Goal: Check status: Check status

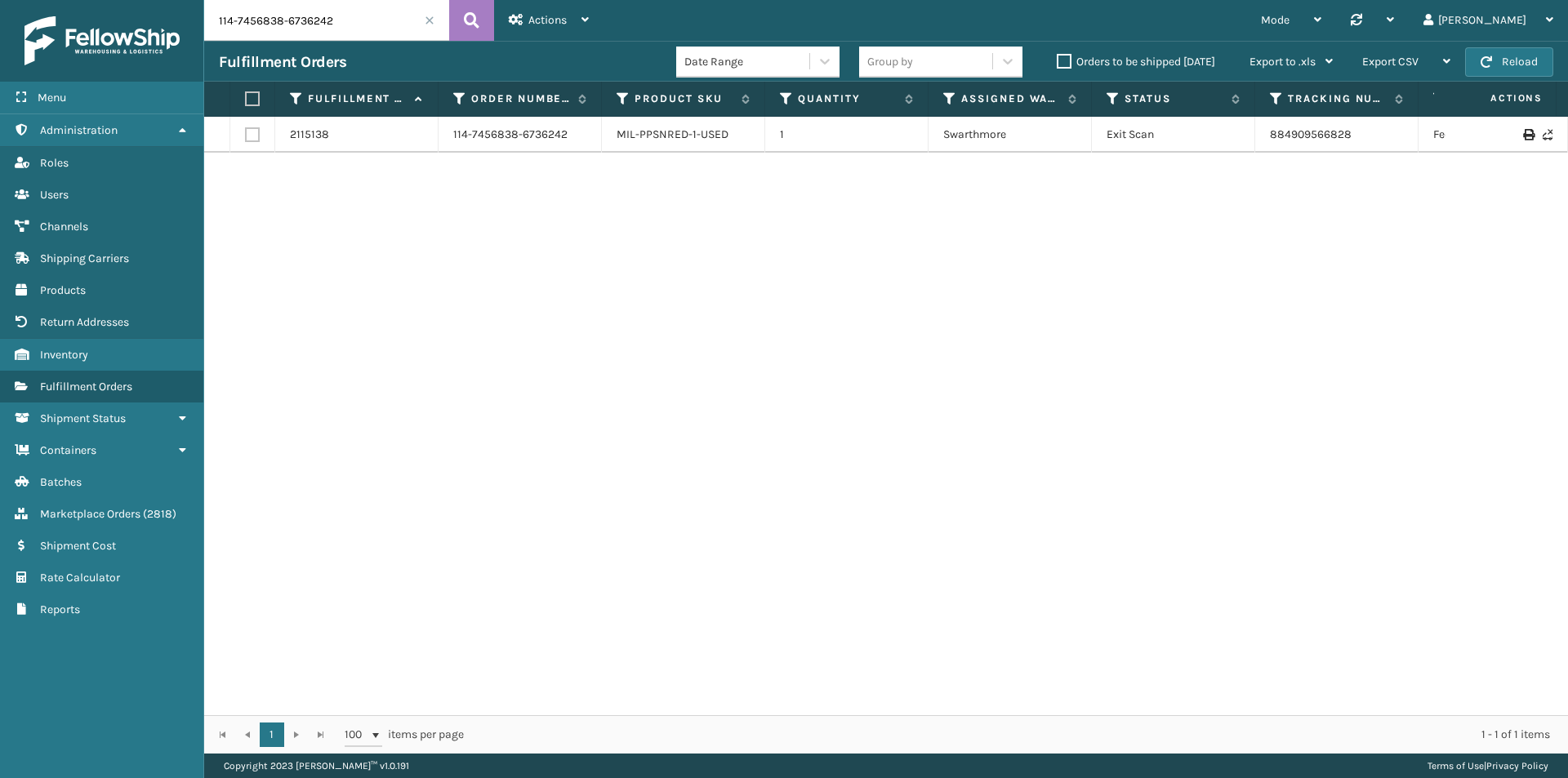
drag, startPoint x: 323, startPoint y: 43, endPoint x: 329, endPoint y: 32, distance: 12.5
click at [323, 42] on div "Fulfillment Orders Date Range Group by Orders to be shipped [DATE] Export to .x…" at bounding box center [886, 62] width 1364 height 41
click at [337, 26] on input "114-7456838-6736242" at bounding box center [327, 21] width 245 height 41
paste input "3-5372398-2393856"
click at [479, 25] on icon at bounding box center [471, 21] width 16 height 25
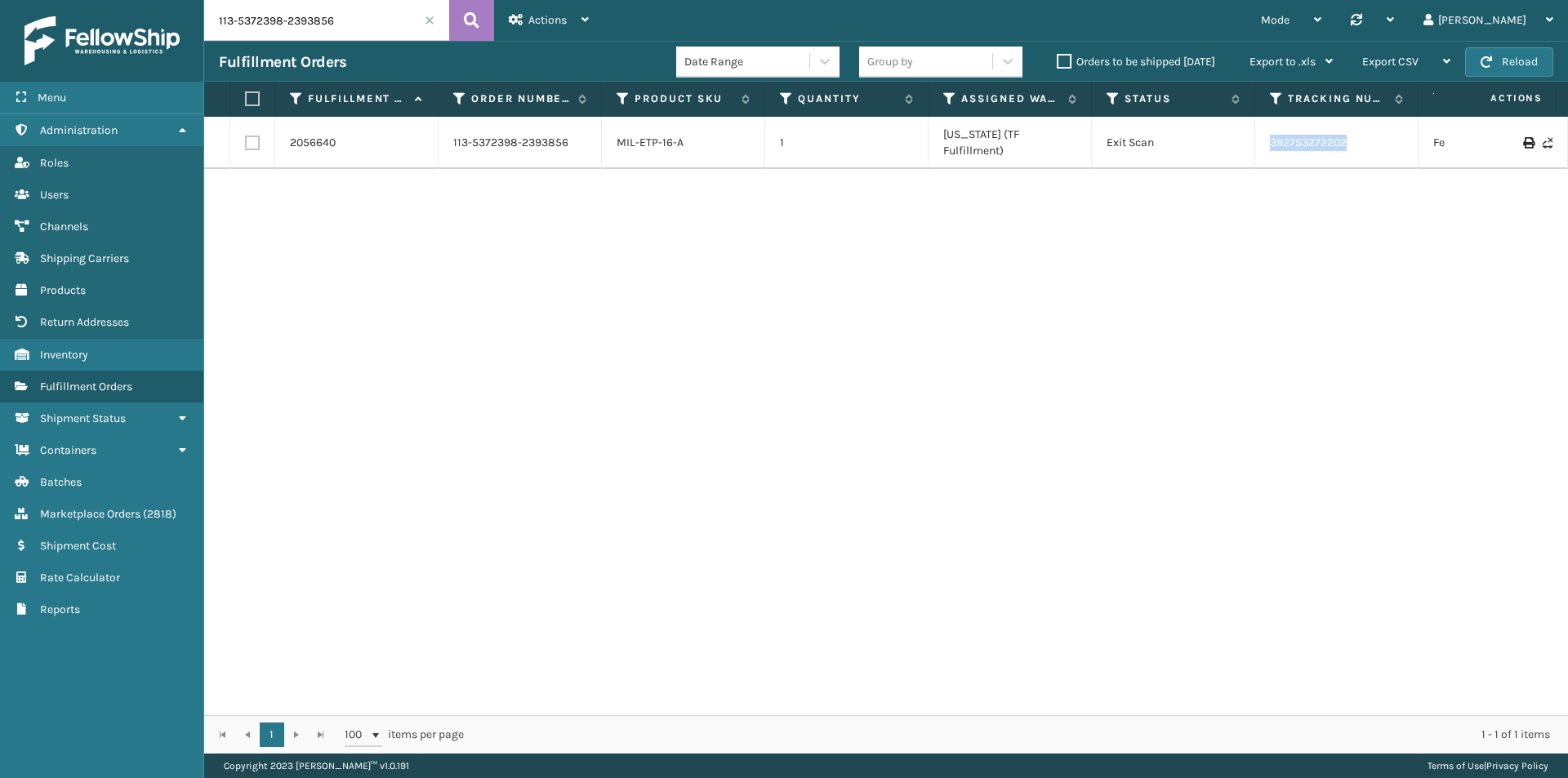
drag, startPoint x: 1376, startPoint y: 140, endPoint x: 1238, endPoint y: 140, distance: 138.0
click at [1238, 140] on tr "2056640 113-5372398-2393856 MIL-ETP-16-A 1 [US_STATE] (TF Fulfillment) Exit Sca…" at bounding box center [1118, 143] width 1827 height 53
copy tr "392753272202"
click at [342, 24] on input "113-5372398-2393856" at bounding box center [327, 21] width 245 height 41
drag, startPoint x: 1336, startPoint y: 128, endPoint x: 1190, endPoint y: 144, distance: 146.9
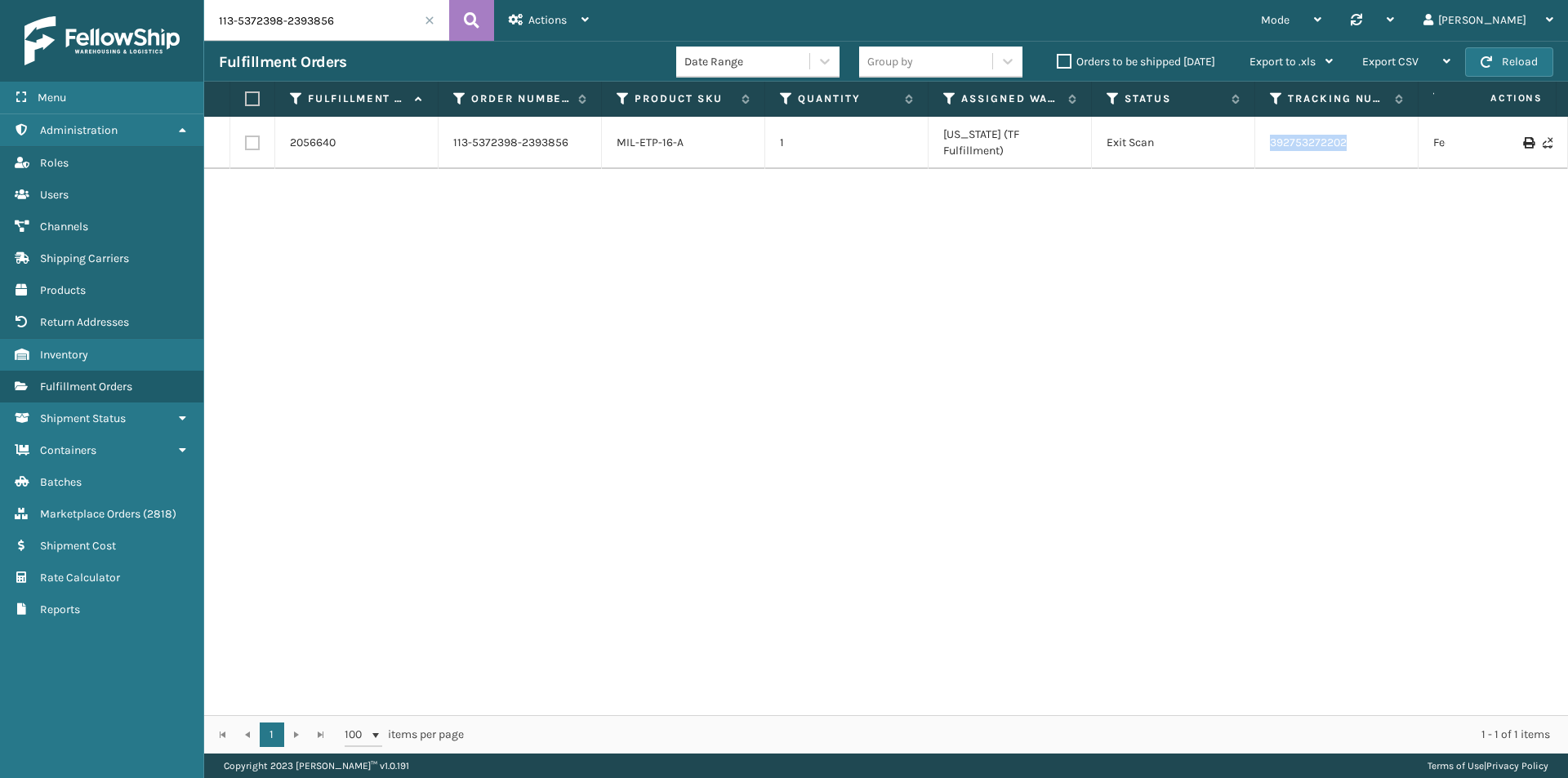
click at [1190, 144] on tr "2056640 113-5372398-2393856 MIL-ETP-16-A 1 [US_STATE] (TF Fulfillment) Exit Sca…" at bounding box center [1118, 143] width 1827 height 53
copy tr "392753272202"
click at [285, 7] on input "113-5372398-2393856" at bounding box center [327, 21] width 245 height 41
paste input "4-3718997-958183"
click at [475, 23] on icon at bounding box center [471, 21] width 16 height 25
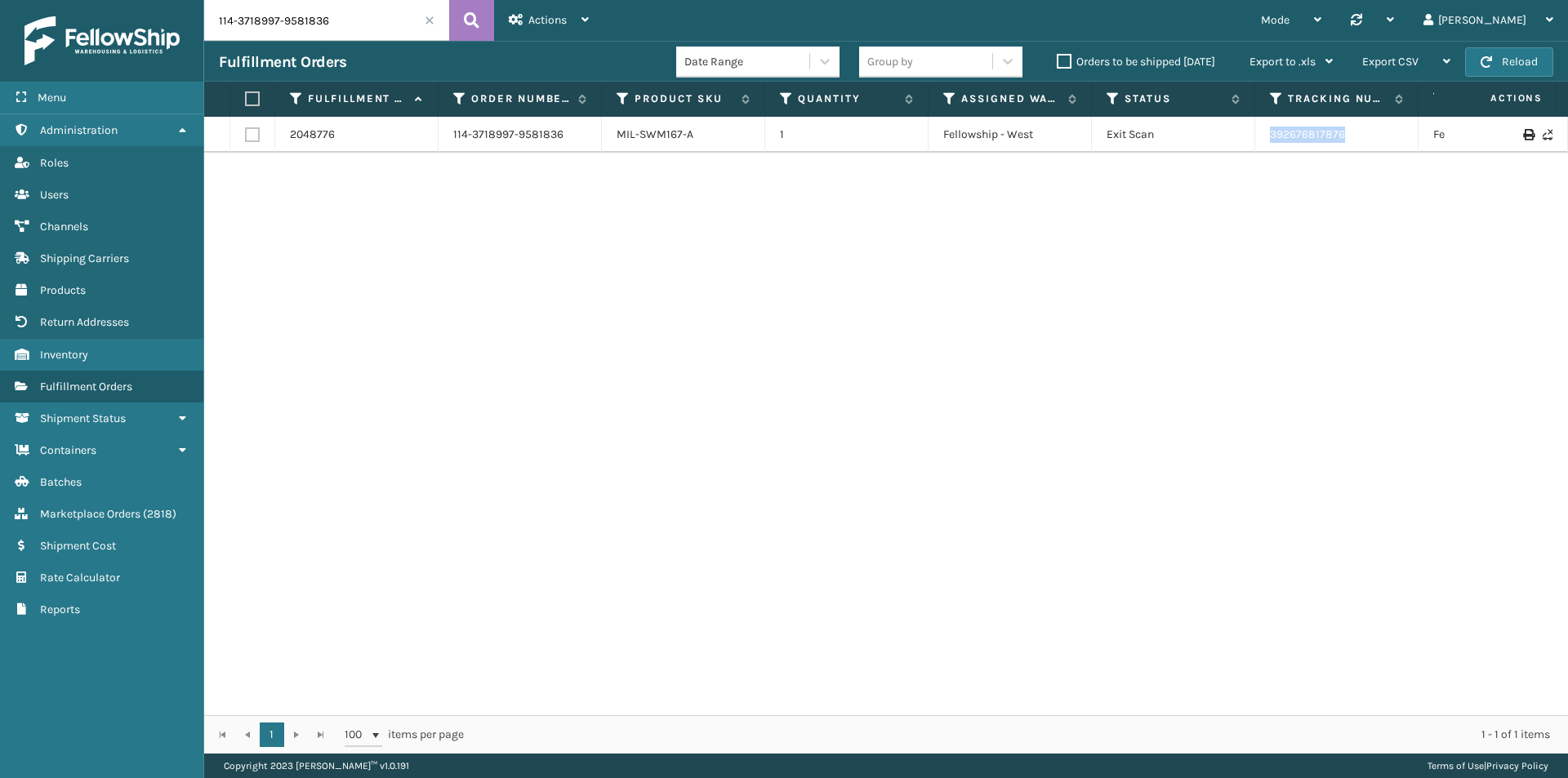
drag, startPoint x: 1375, startPoint y: 138, endPoint x: 1249, endPoint y: 135, distance: 126.0
click at [1249, 135] on tr "2048776 114-3718997-9581836 MIL-SWM167-A 1 Fellowship - West Exit Scan 39267681…" at bounding box center [1118, 135] width 1827 height 36
copy tr "392676817876"
click at [338, 34] on input "114-3718997-9581836" at bounding box center [327, 21] width 245 height 41
paste input "2-9499084-0717022"
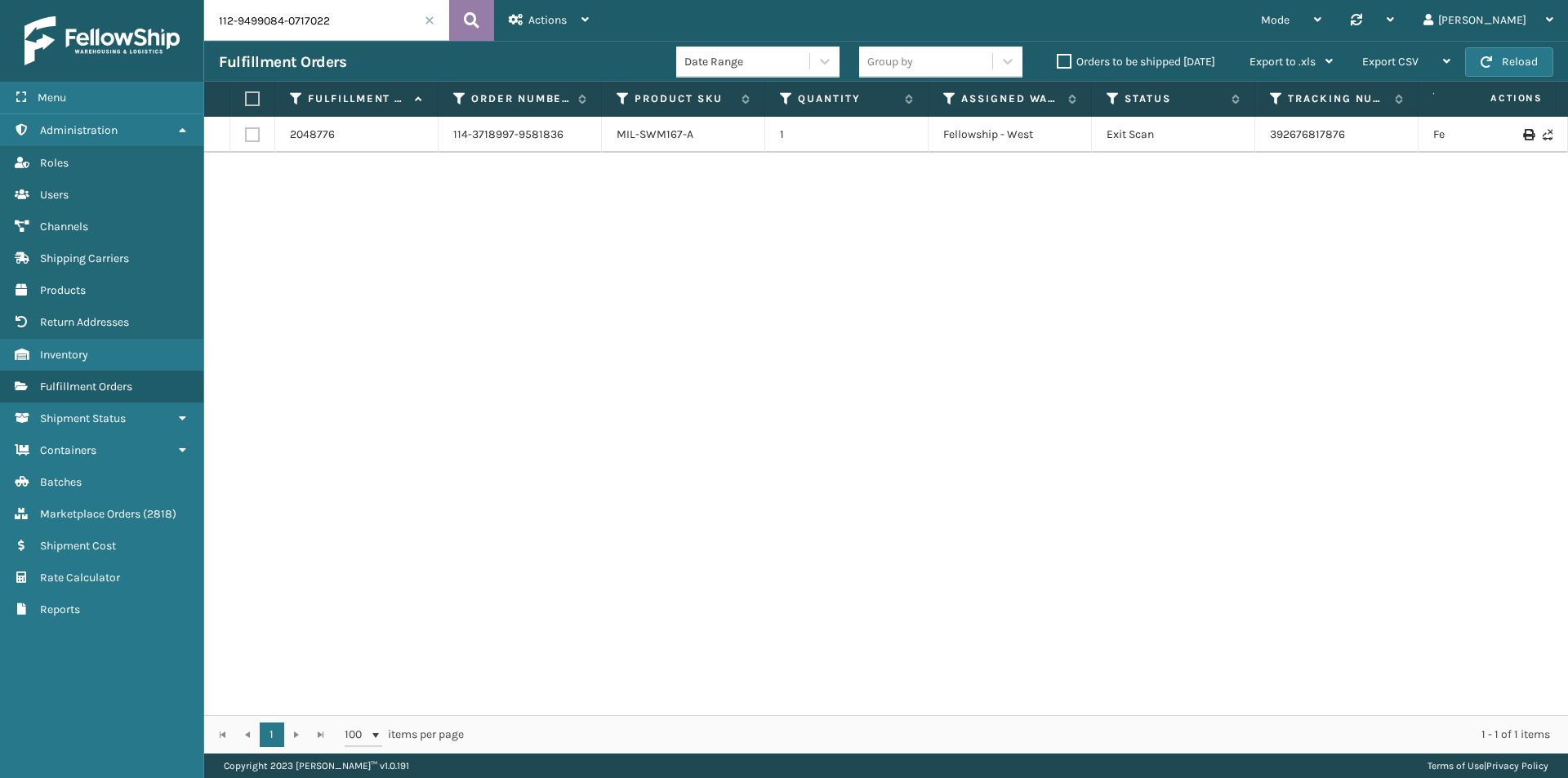
type input "112-9499084-0717022"
click at [470, 17] on icon at bounding box center [471, 21] width 16 height 25
click at [336, 29] on input "112-9499084-0717022" at bounding box center [327, 21] width 245 height 41
click at [475, 16] on icon at bounding box center [471, 21] width 16 height 25
drag, startPoint x: 1373, startPoint y: 142, endPoint x: 1220, endPoint y: 144, distance: 153.0
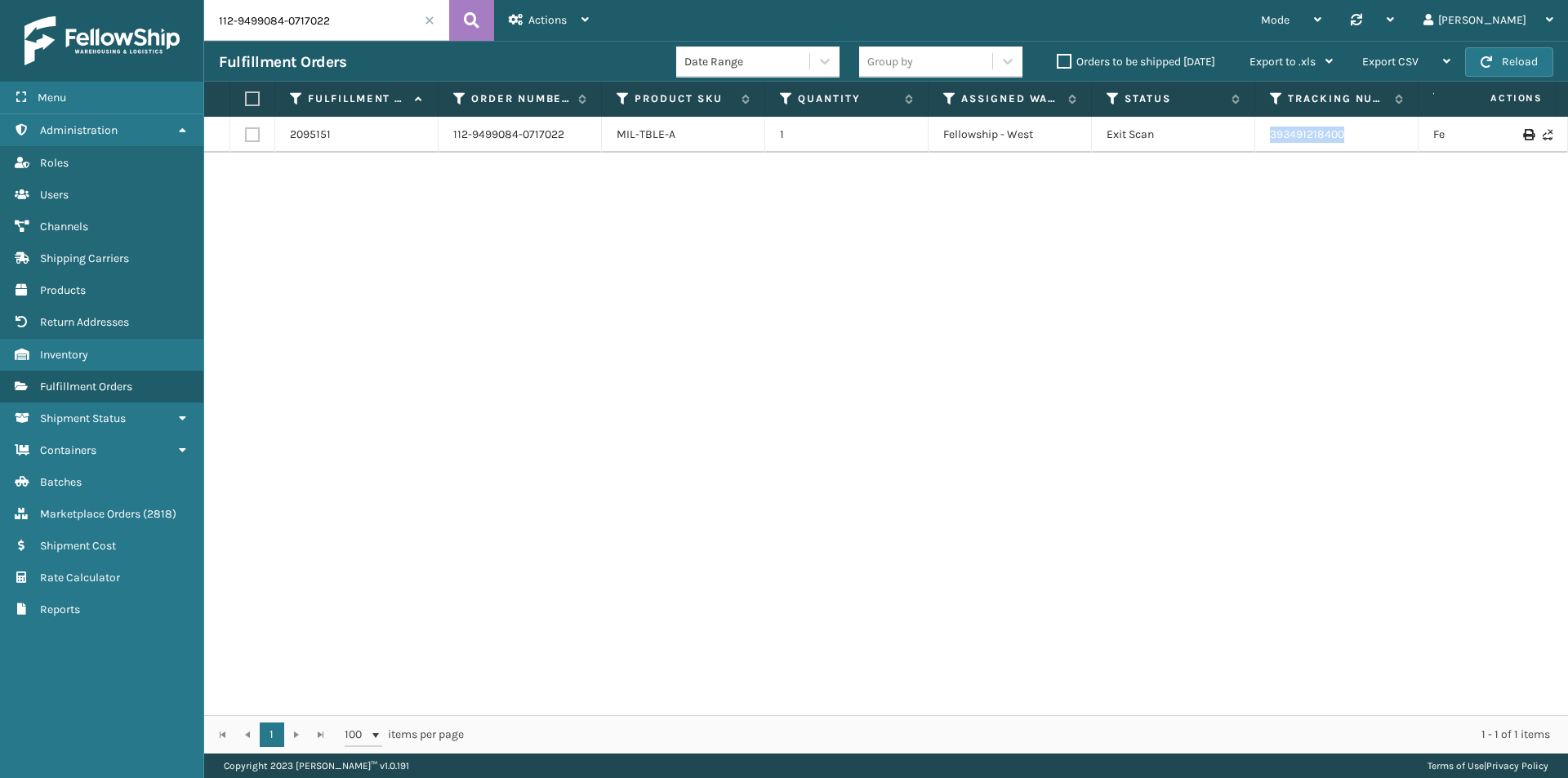
click at [1220, 144] on tr "2095151 112-9499084-0717022 MIL-TBLE-A 1 Fellowship - West Exit Scan 3934912184…" at bounding box center [1118, 135] width 1827 height 36
copy tr "393491218400"
click at [373, 32] on input "112-9499084-0717022" at bounding box center [327, 21] width 245 height 41
paste input "3-1299038-0468204"
click at [470, 25] on icon at bounding box center [471, 21] width 16 height 25
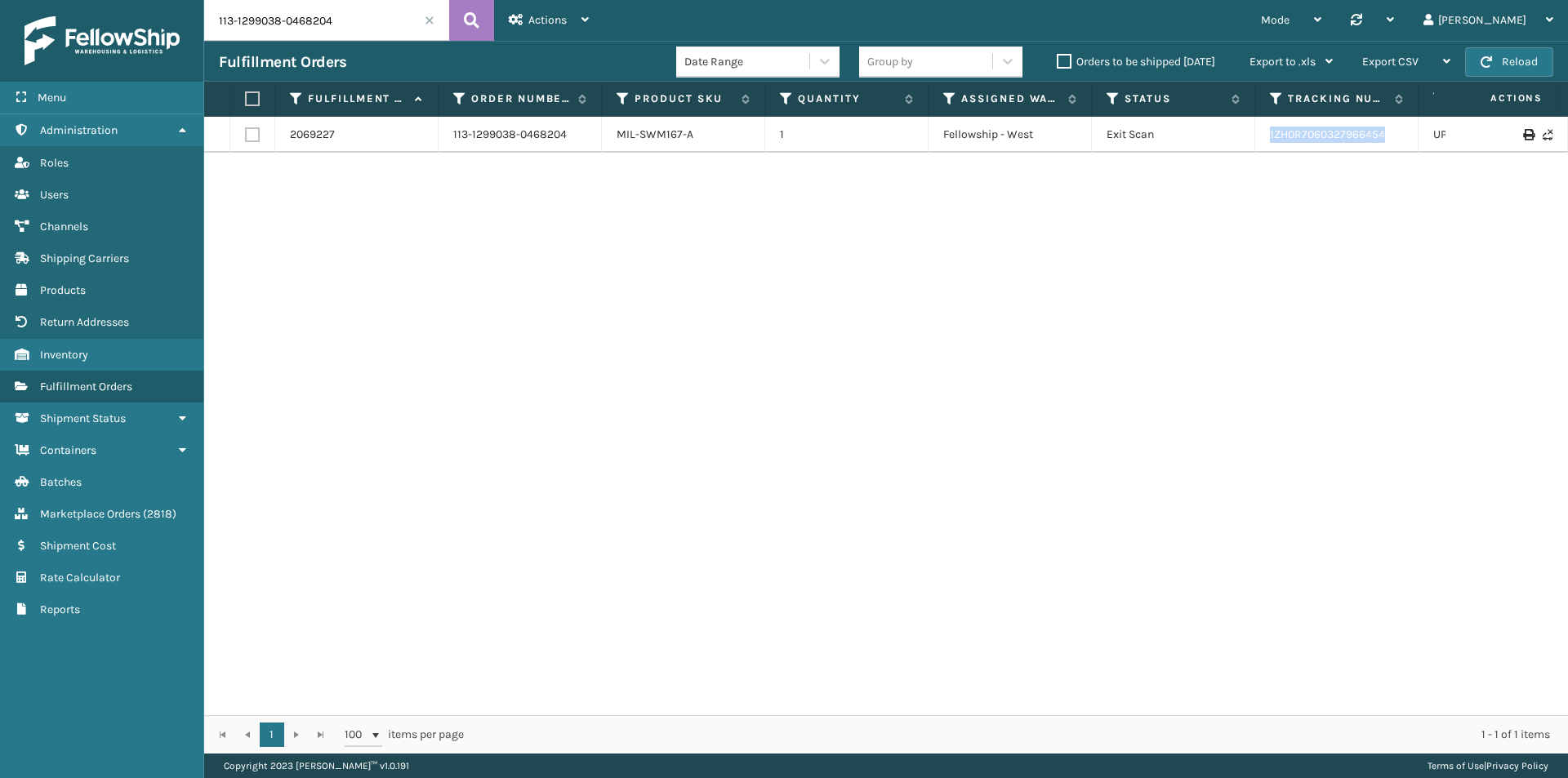
drag, startPoint x: 1423, startPoint y: 138, endPoint x: 1269, endPoint y: 134, distance: 154.1
click at [1269, 134] on tr "2069227 113-1299038-0468204 MIL-SWM167-A 1 Fellowship - West Exit Scan 1ZH0R706…" at bounding box center [1118, 135] width 1827 height 36
copy link "1ZH0R7060327966454"
click at [323, 25] on input "113-1299038-0468204" at bounding box center [327, 21] width 245 height 41
paste input "4-4449079-3966633"
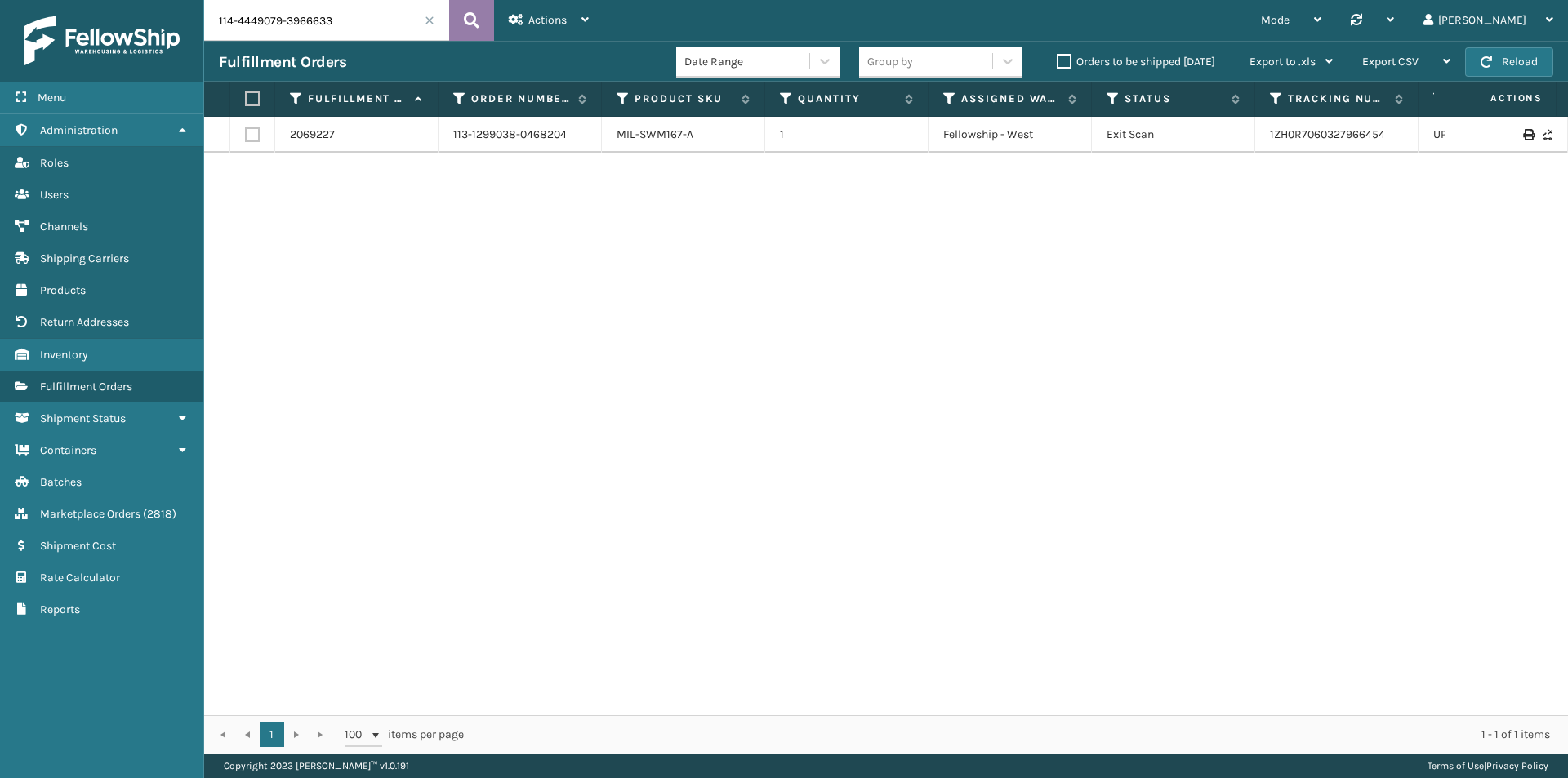
click at [472, 15] on icon at bounding box center [471, 21] width 16 height 25
click at [457, 30] on button at bounding box center [471, 21] width 45 height 41
drag, startPoint x: 1400, startPoint y: 145, endPoint x: 1153, endPoint y: 139, distance: 247.1
click at [1153, 139] on tr "2111217 114-4449079-3966633 MIL-MT-5-C-2PK 1 Haslet ([GEOGRAPHIC_DATA]) Exit Sc…" at bounding box center [1118, 135] width 1827 height 36
copy tr "393814638471"
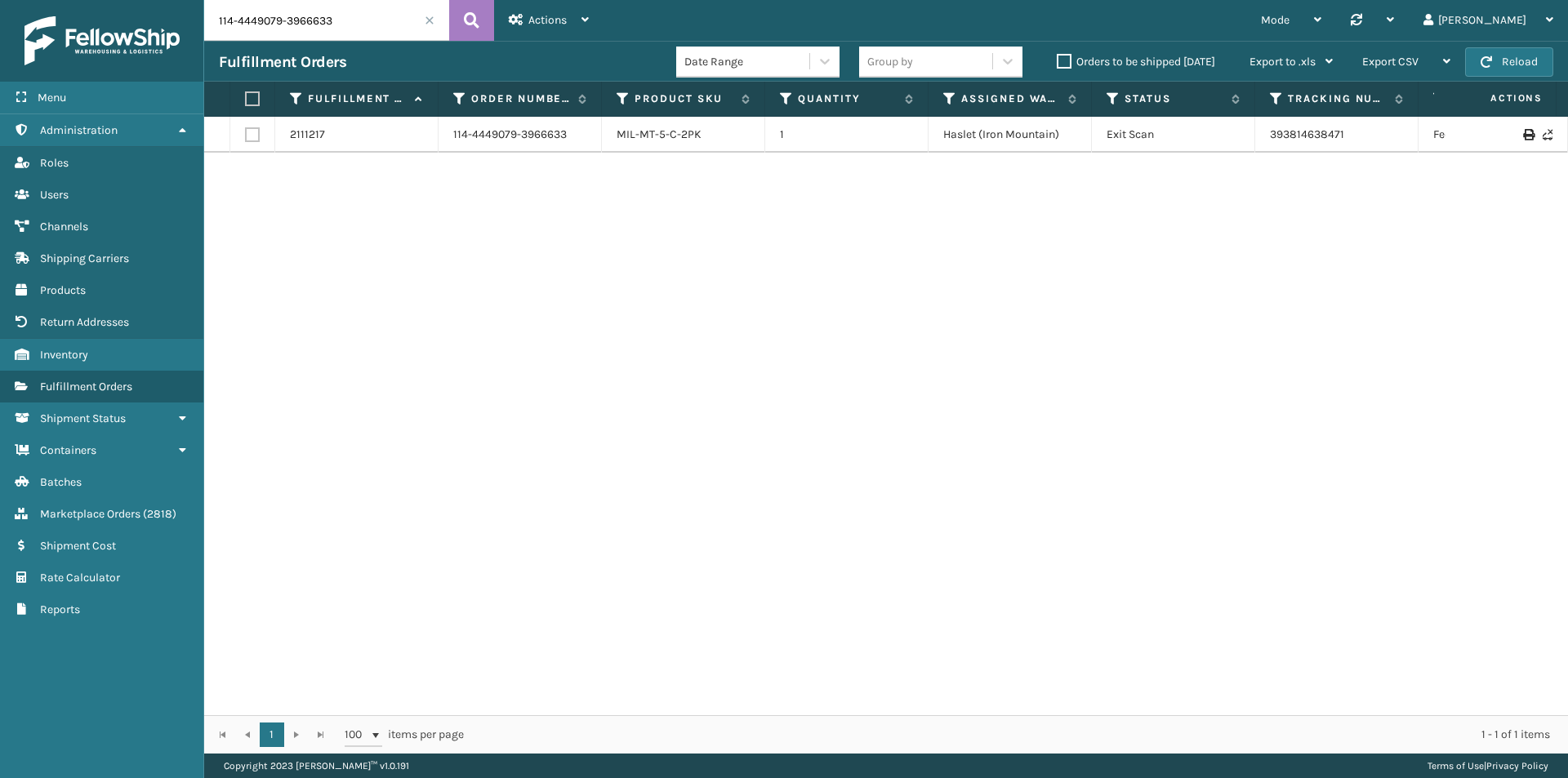
click at [342, 25] on input "114-4449079-3966633" at bounding box center [327, 21] width 245 height 41
paste input "1-2450617-7892227"
click at [470, 18] on icon at bounding box center [471, 21] width 16 height 25
drag, startPoint x: 1402, startPoint y: 140, endPoint x: 1171, endPoint y: 140, distance: 231.0
click at [1171, 140] on tr "2113434 111-2450617-7892227 MIL-MT-DLMTRS-C 1 [PERSON_NAME] Exit Scan 393859167…" at bounding box center [1118, 135] width 1827 height 36
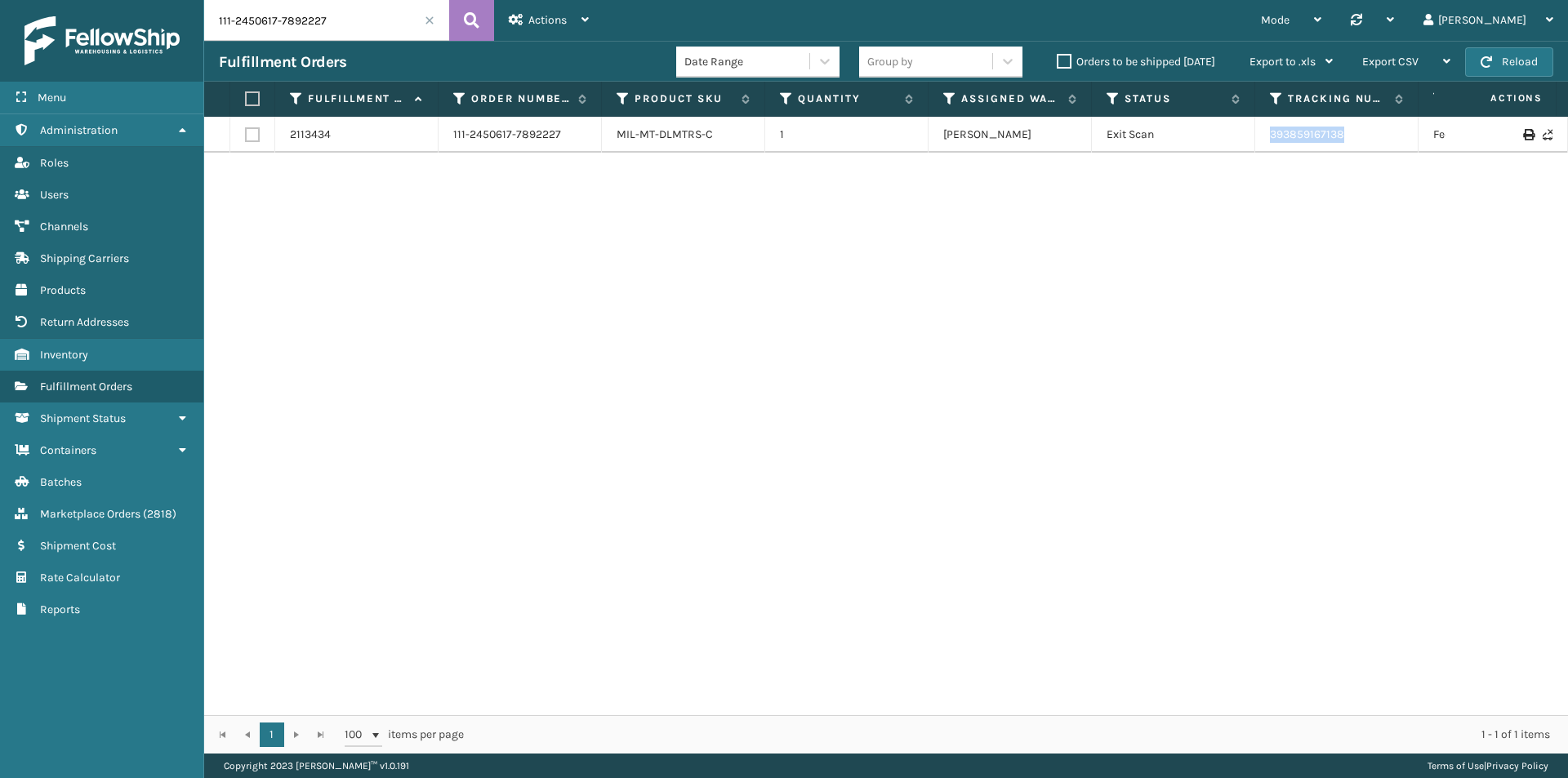
copy tr "393859167138"
click at [360, 39] on input "111-2450617-7892227" at bounding box center [327, 21] width 245 height 41
paste input "3-9420884-734103"
click at [459, 21] on button at bounding box center [471, 21] width 45 height 41
drag, startPoint x: 1364, startPoint y: 137, endPoint x: 1264, endPoint y: 151, distance: 101.0
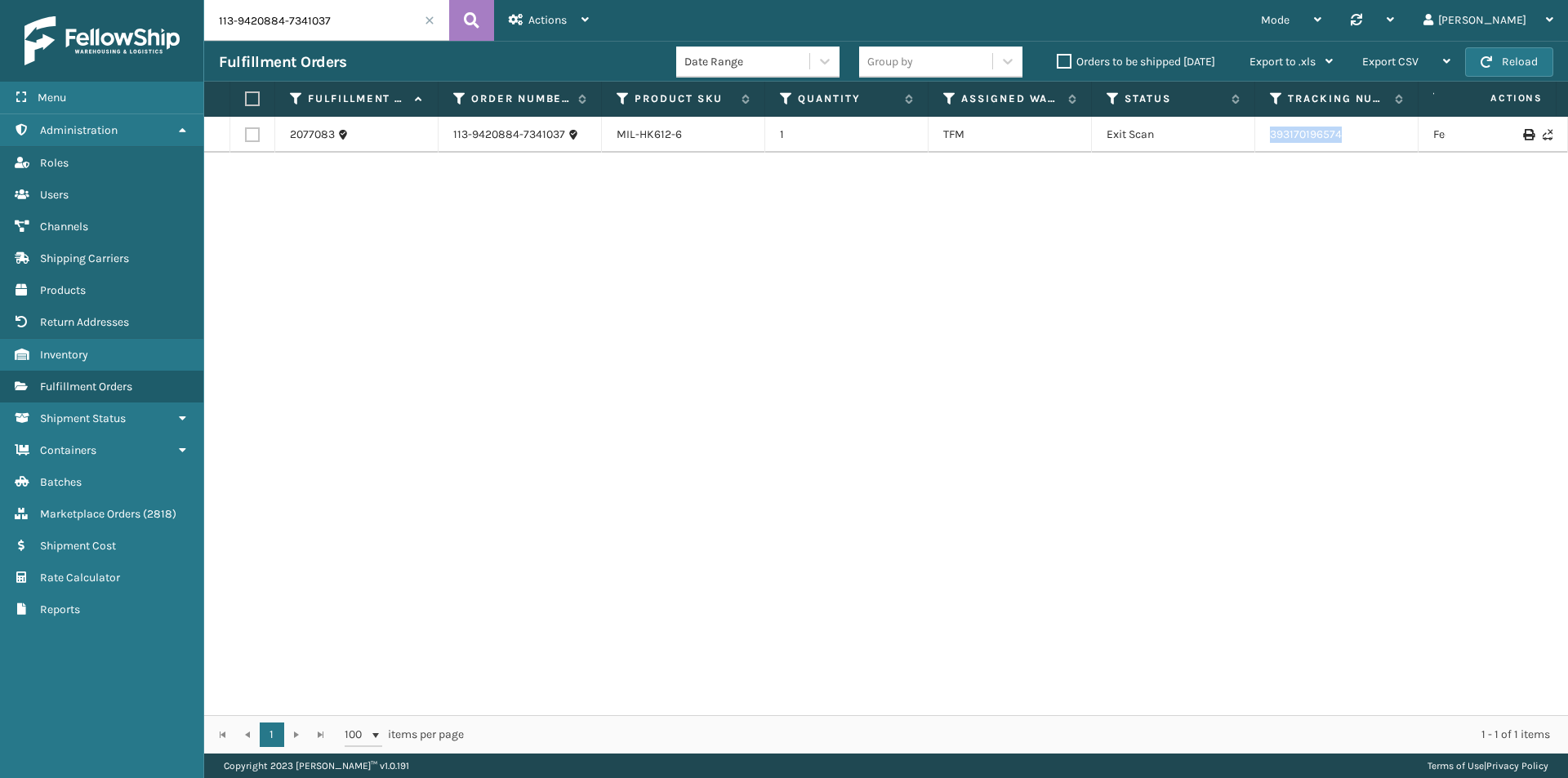
click at [1265, 151] on td "393170196574" at bounding box center [1336, 135] width 163 height 36
copy link "393170196574"
click at [347, 18] on input "113-9420884-7341037" at bounding box center [327, 21] width 245 height 41
paste input "1-1816963-2129833"
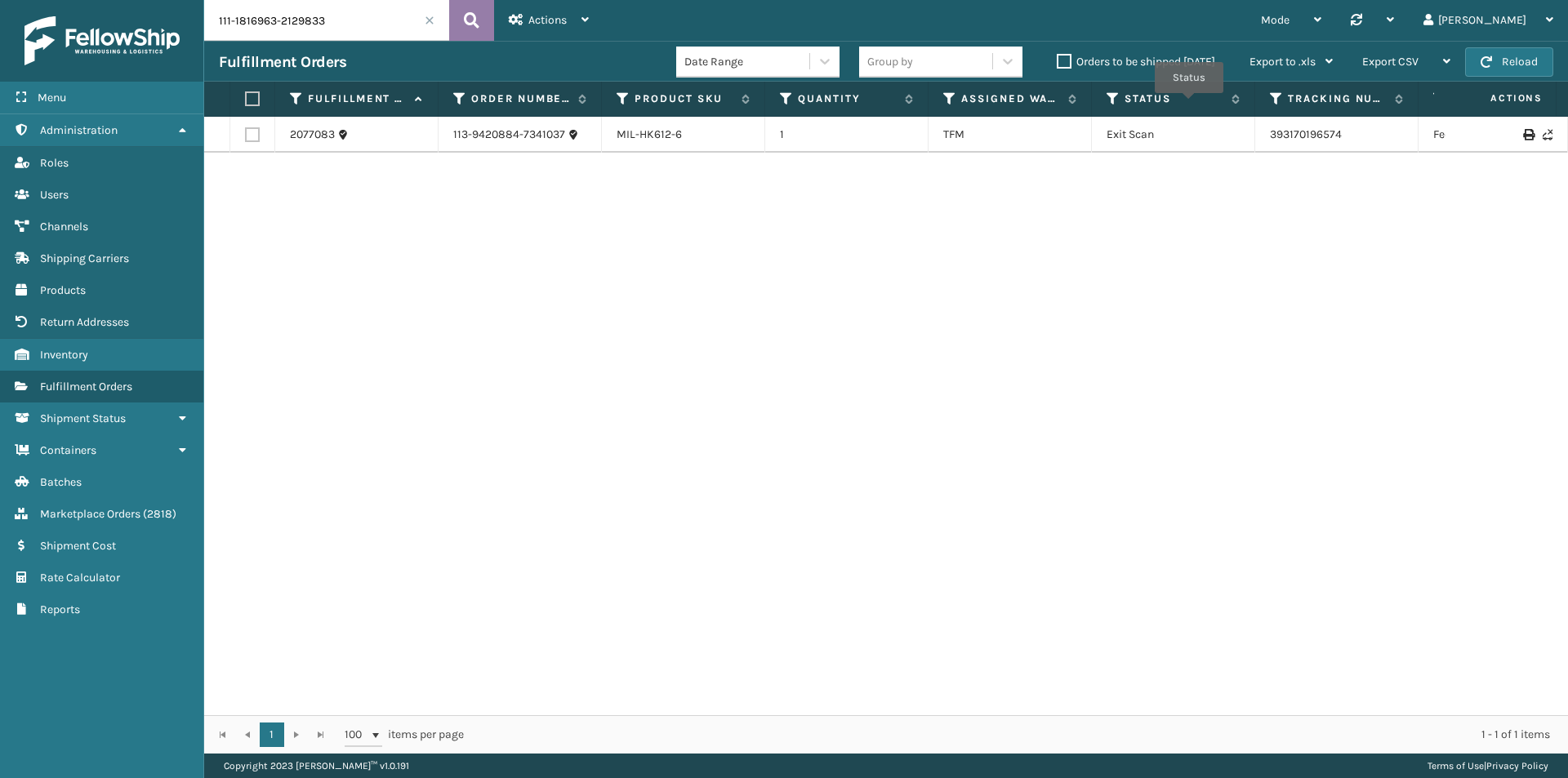
click at [459, 24] on button at bounding box center [471, 21] width 45 height 41
click at [1254, 145] on tr "2118595 111-1816963-2129833 MIL-PPSNGRY-FT [STREET_ADDRESS] Exit Scan 393921439…" at bounding box center [1118, 135] width 1827 height 36
copy tr "393921439801"
click at [340, 23] on input "111-1816963-2129833" at bounding box center [327, 21] width 245 height 41
paste input "2-8617705-2105869"
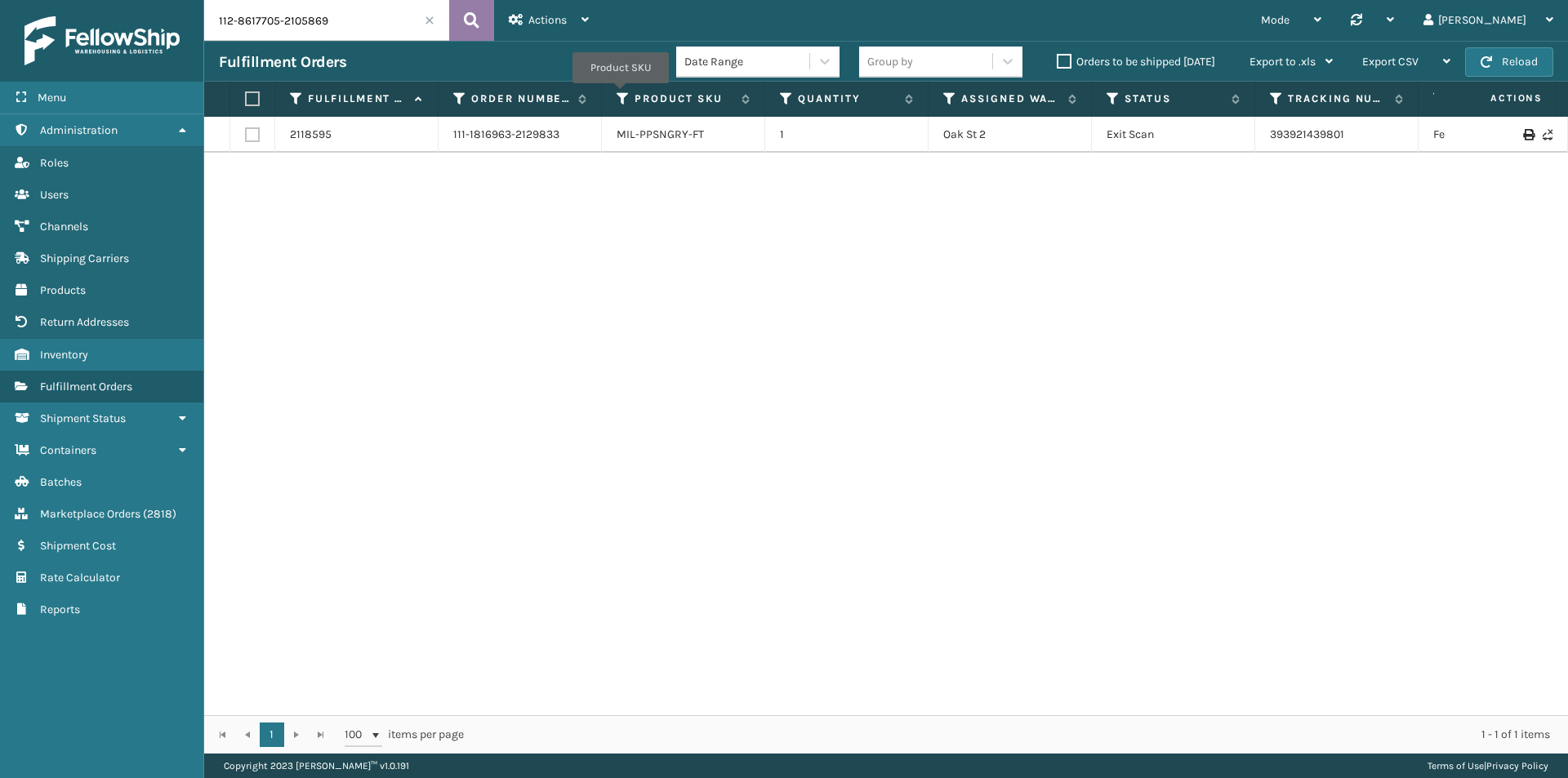
click at [471, 11] on icon at bounding box center [471, 21] width 16 height 25
click at [361, 23] on input "112-8617705-2105869" at bounding box center [327, 21] width 245 height 41
click at [461, 20] on button at bounding box center [471, 21] width 45 height 41
click at [463, 24] on button at bounding box center [471, 21] width 45 height 41
drag, startPoint x: 1245, startPoint y: 140, endPoint x: 1208, endPoint y: 140, distance: 37.0
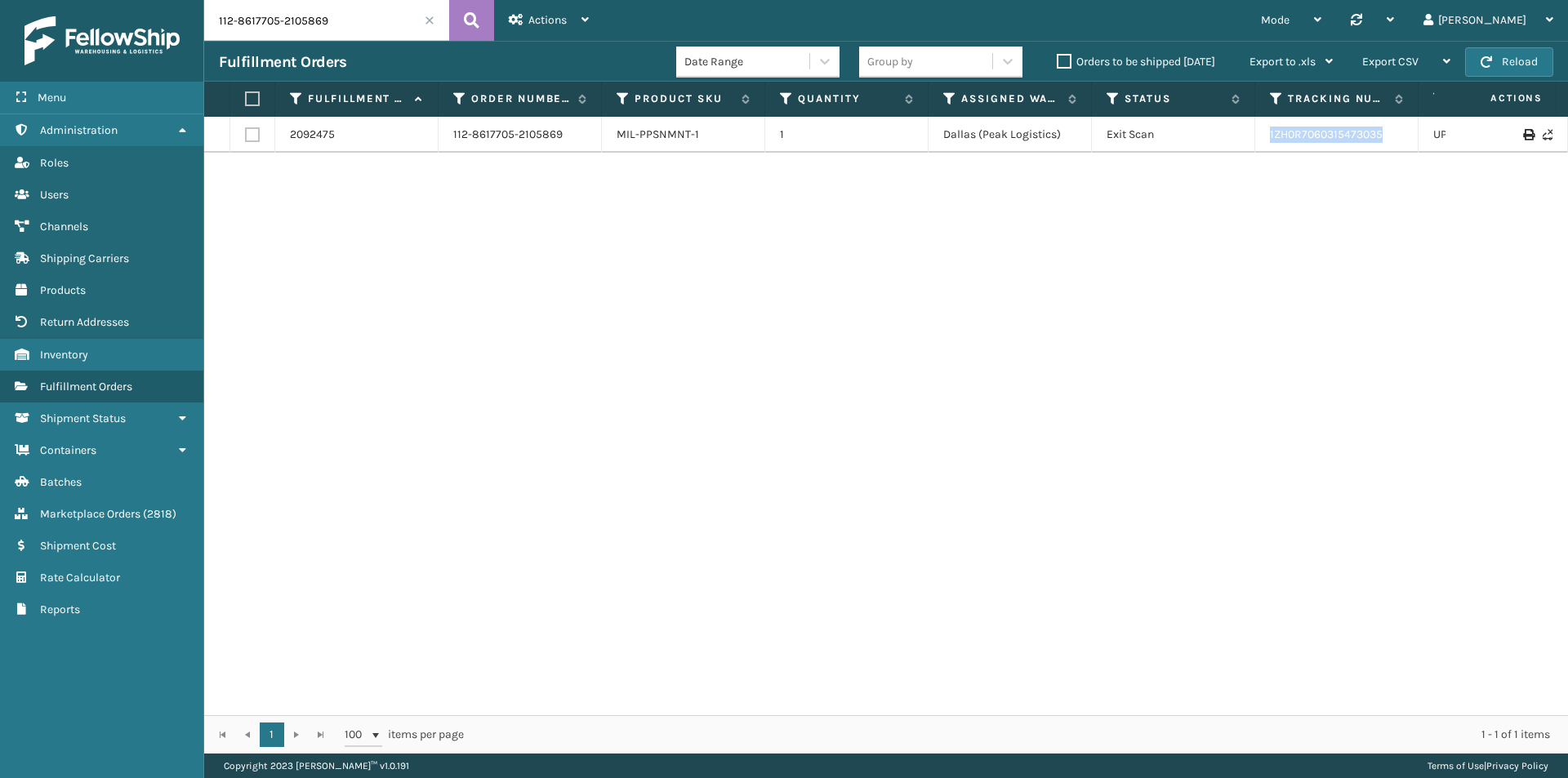
click at [1208, 140] on tr "2092475 112-8617705-2105869 MIL-PPSNMNT-1 1 [GEOGRAPHIC_DATA] (Peak Logistics) …" at bounding box center [1118, 135] width 1827 height 36
click at [332, 23] on input "112-8617705-2105869" at bounding box center [327, 21] width 245 height 41
paste input "3-0107932-9955417"
type input "113-0107932-9955417"
click at [480, 20] on button at bounding box center [471, 21] width 45 height 41
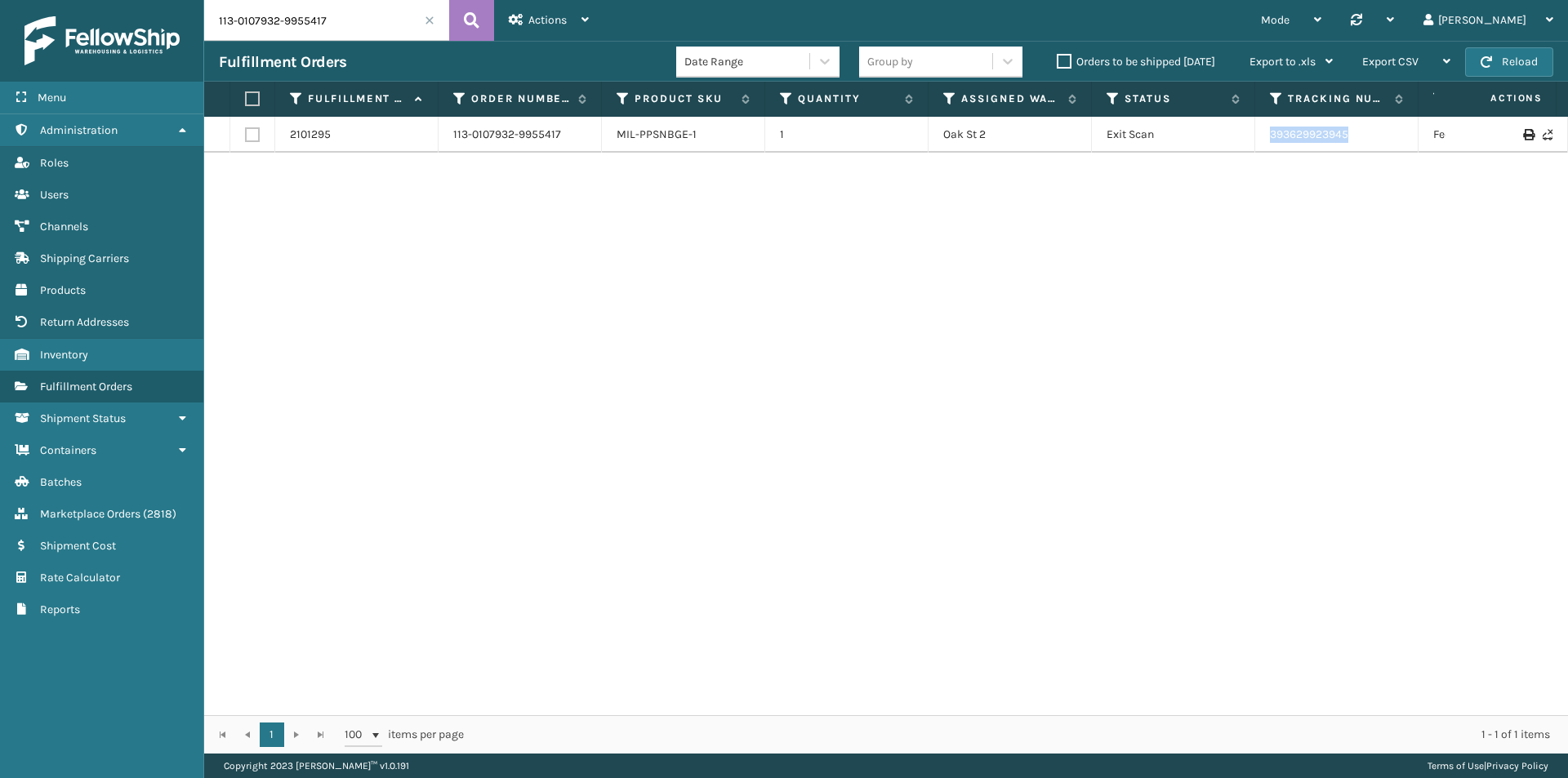
drag, startPoint x: 1263, startPoint y: 140, endPoint x: 1234, endPoint y: 140, distance: 29.0
click at [1234, 140] on tr "2101295 113-0107932-9955417 MIL-PPSNBGE-1 [STREET_ADDRESS] 2 Exit Scan 39362992…" at bounding box center [1118, 135] width 1827 height 36
